Goal: Task Accomplishment & Management: Manage account settings

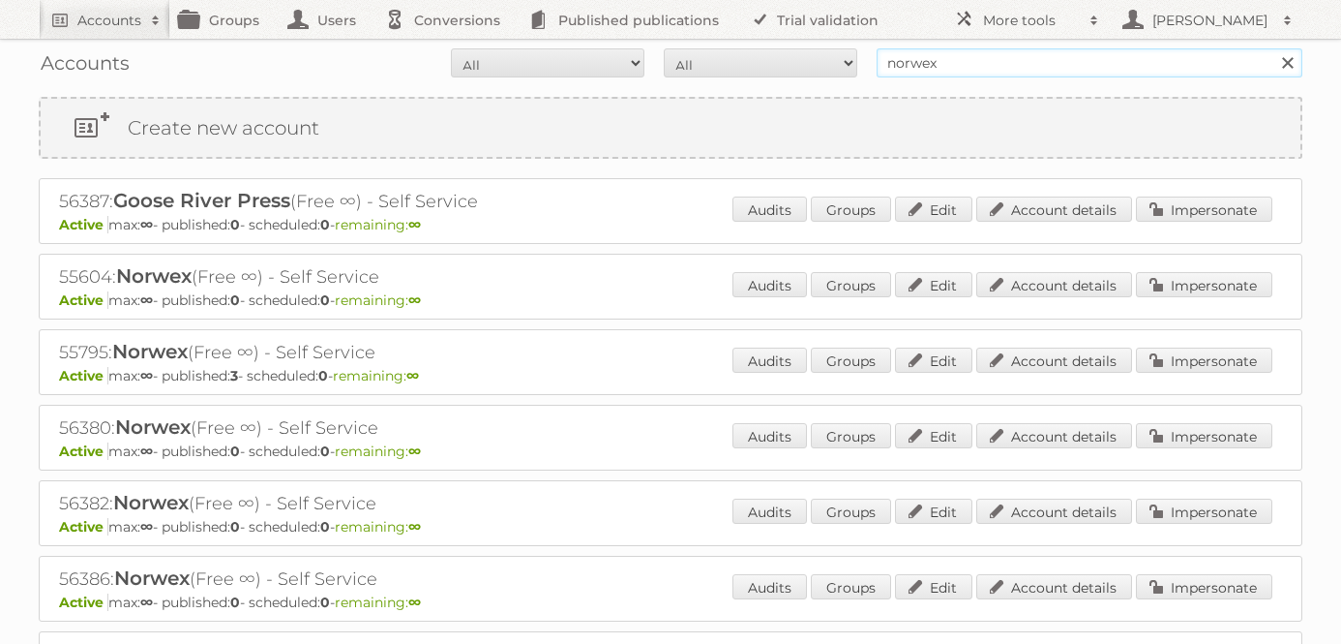
click at [920, 62] on input "norwex" at bounding box center [1090, 62] width 426 height 29
type input "price shoes"
click at [1273, 48] on input "Search" at bounding box center [1287, 62] width 29 height 29
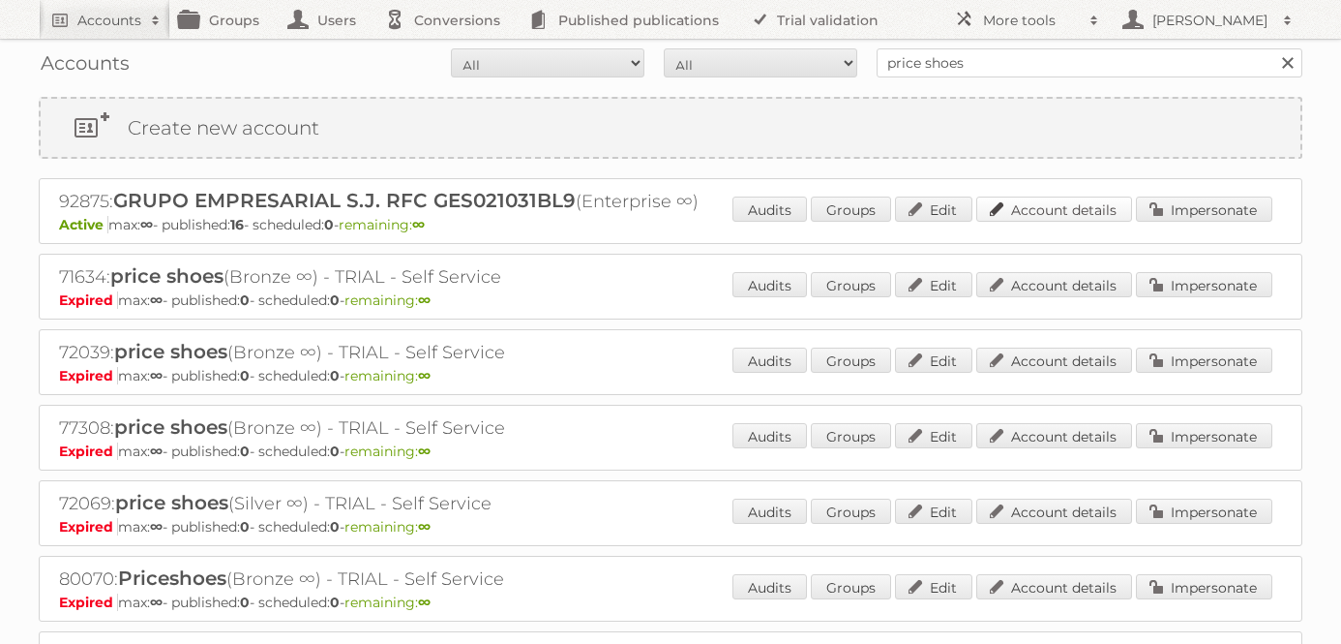
click at [1057, 196] on link "Account details" at bounding box center [1054, 208] width 156 height 25
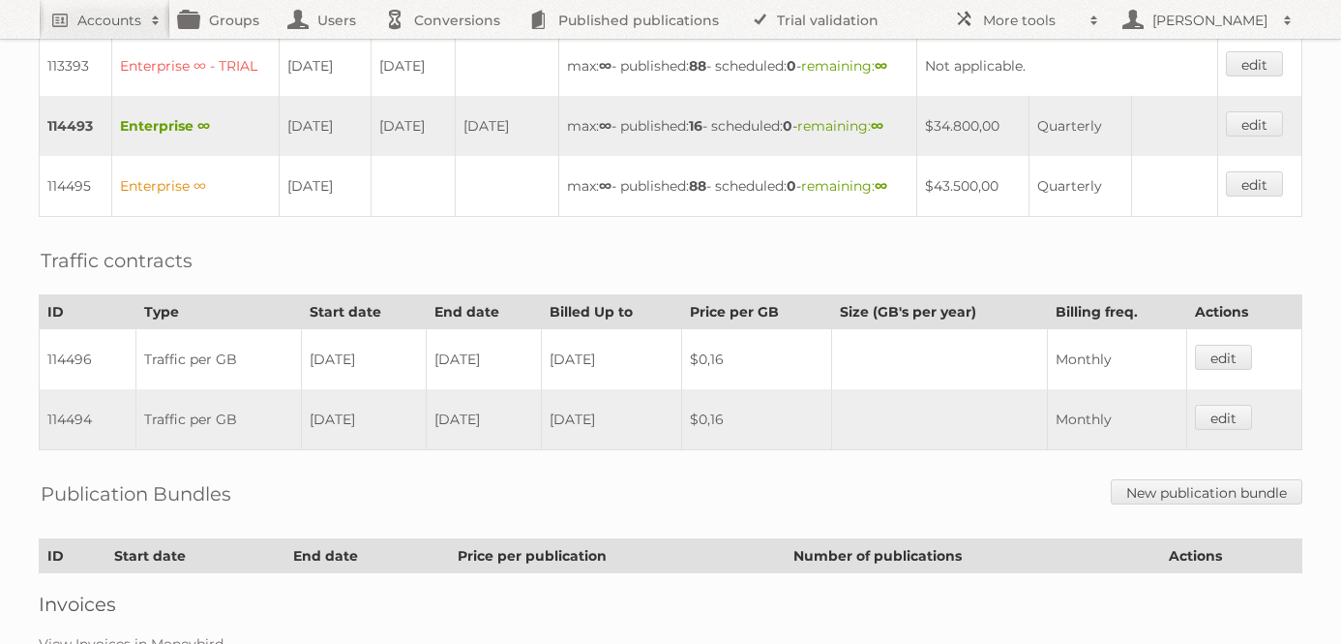
scroll to position [710, 0]
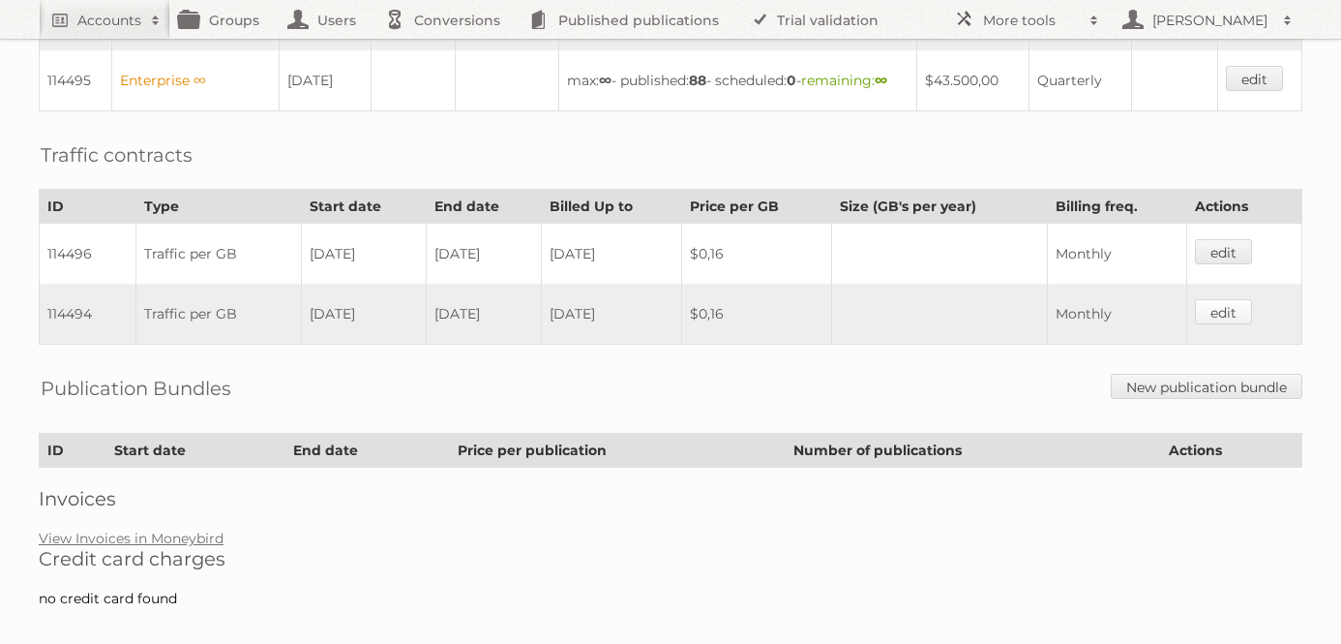
click at [1236, 324] on link "edit" at bounding box center [1223, 311] width 57 height 25
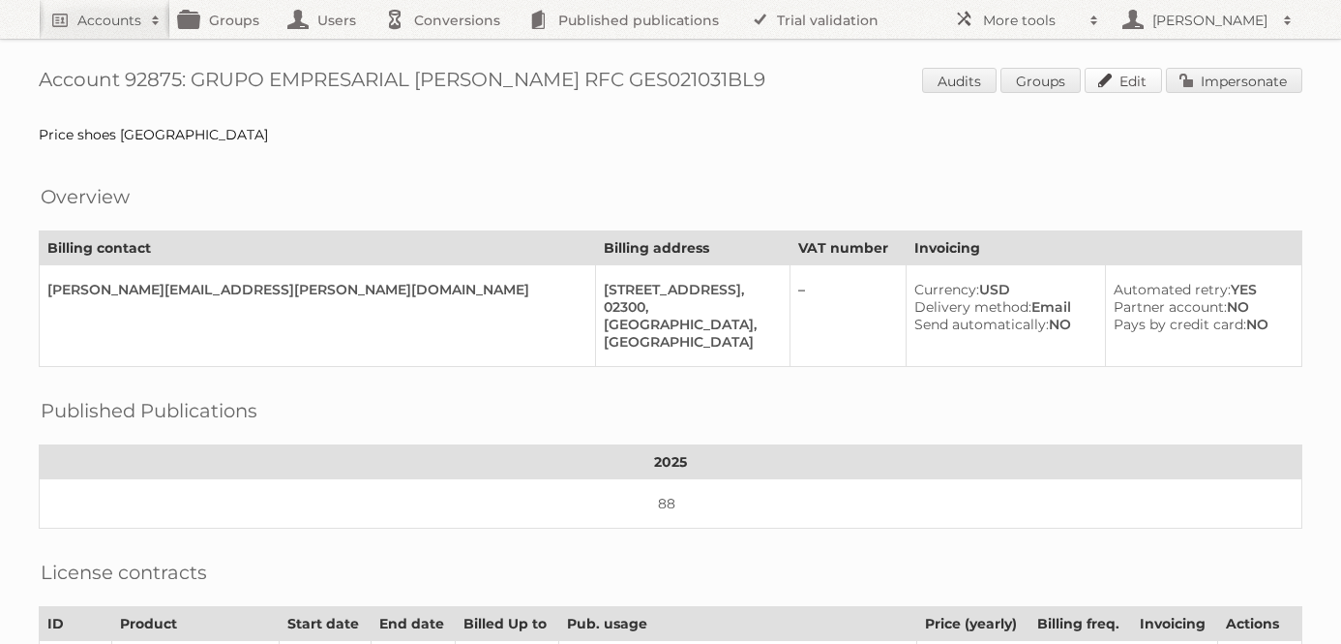
click at [1126, 78] on link "Edit" at bounding box center [1123, 80] width 77 height 25
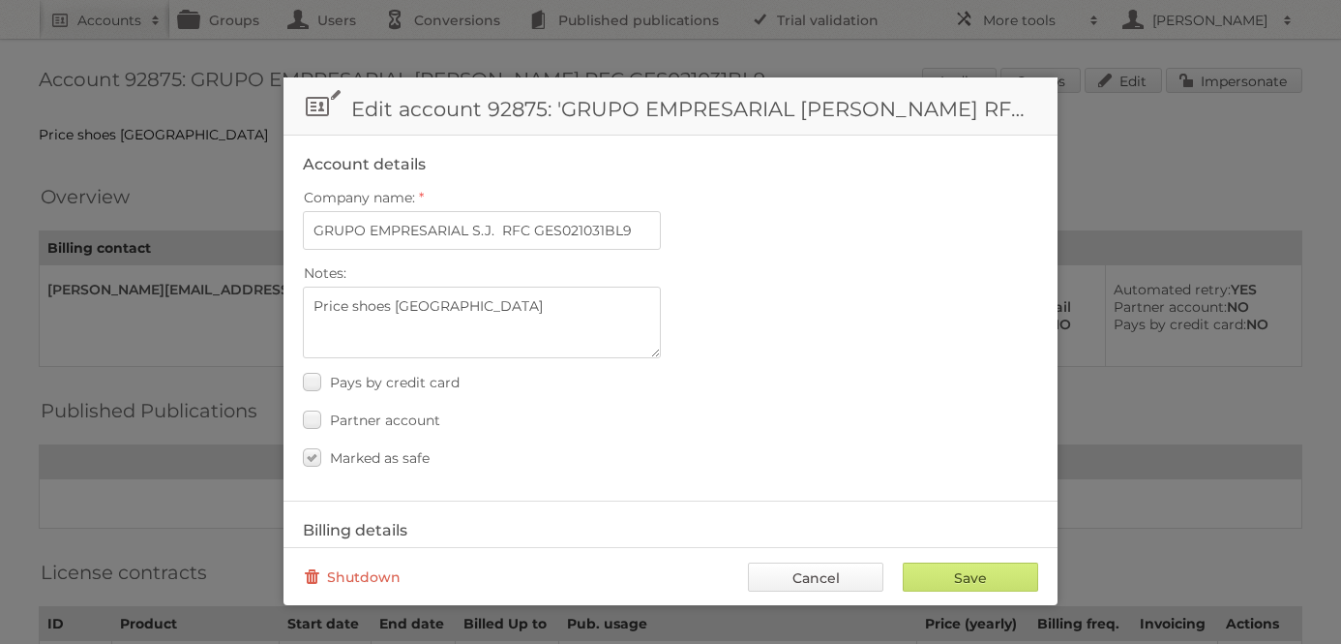
click at [800, 573] on link "Cancel" at bounding box center [815, 576] width 135 height 29
